Goal: Information Seeking & Learning: Learn about a topic

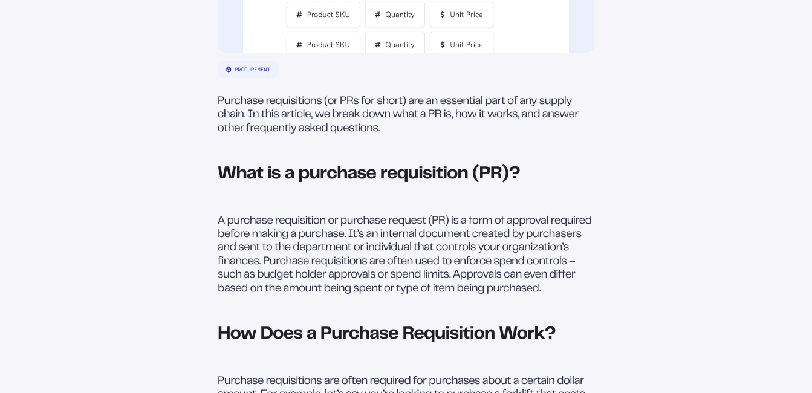
scroll to position [484, 0]
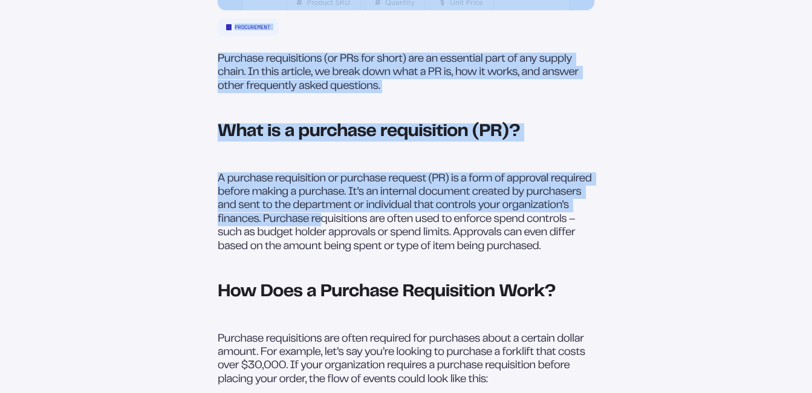
drag, startPoint x: 211, startPoint y: 186, endPoint x: 328, endPoint y: 230, distance: 125.0
click at [328, 230] on div "Purchase Requisitions (PRs): What Are They & How Do They Work? 2 Min. Read Time…" at bounding box center [405, 348] width 767 height 1267
drag, startPoint x: 328, startPoint y: 230, endPoint x: 316, endPoint y: 228, distance: 12.3
click at [319, 229] on p "A purchase requisition or purchase request (PR) is a form of approval required …" at bounding box center [406, 212] width 377 height 81
drag, startPoint x: 215, startPoint y: 183, endPoint x: 388, endPoint y: 227, distance: 179.2
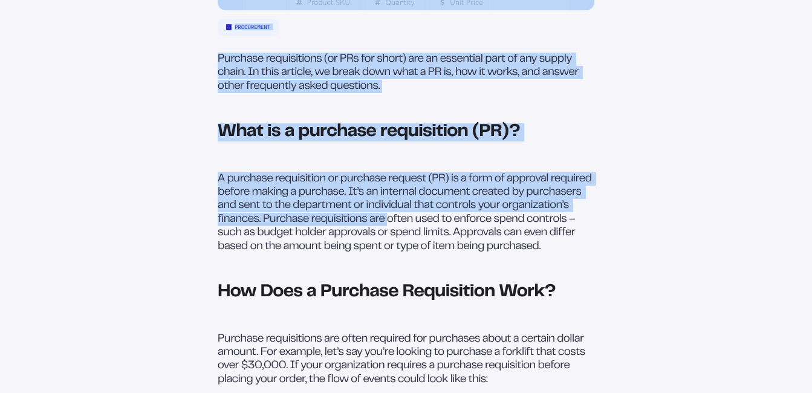
click at [388, 227] on div "Purchase Requisitions (PRs): What Are They & How Do They Work? 2 Min. Read Time…" at bounding box center [405, 348] width 767 height 1267
click at [388, 224] on p "A purchase requisition or purchase request (PR) is a form of approval required …" at bounding box center [406, 212] width 377 height 81
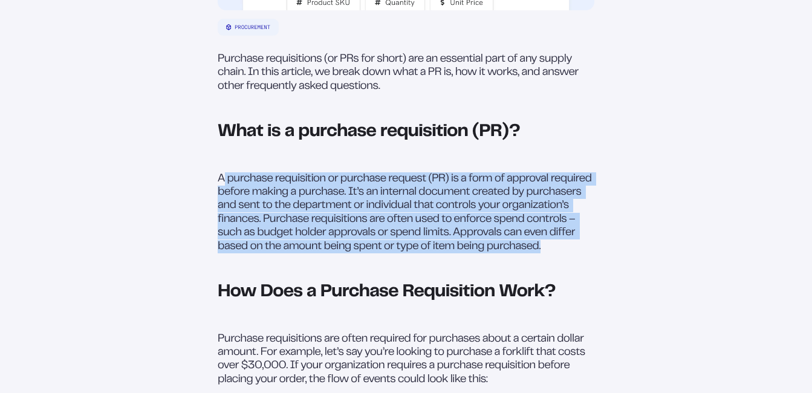
drag, startPoint x: 543, startPoint y: 252, endPoint x: 224, endPoint y: 189, distance: 325.4
click at [224, 189] on p "A purchase requisition or purchase request (PR) is a form of approval required …" at bounding box center [406, 212] width 377 height 81
copy p "purchase requisition or purchase request (PR) is a form of approval required be…"
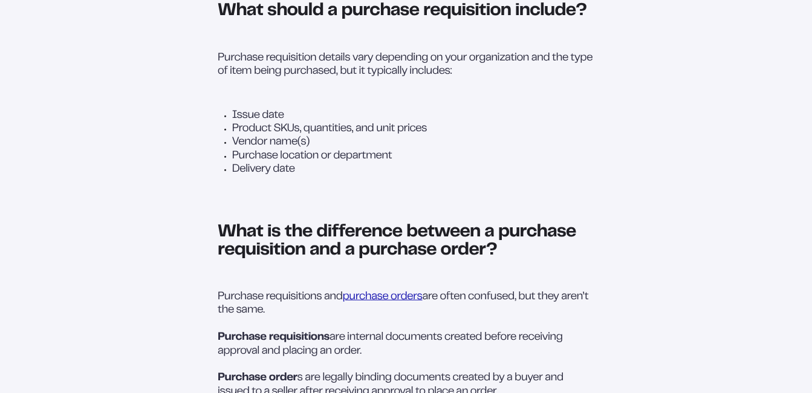
scroll to position [1209, 0]
